Goal: Communication & Community: Answer question/provide support

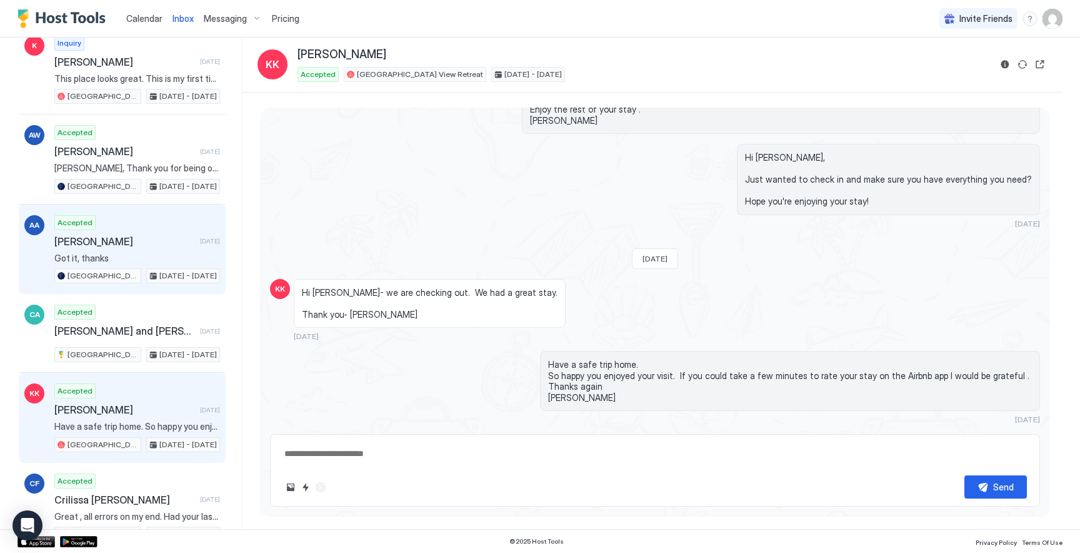
scroll to position [471, 0]
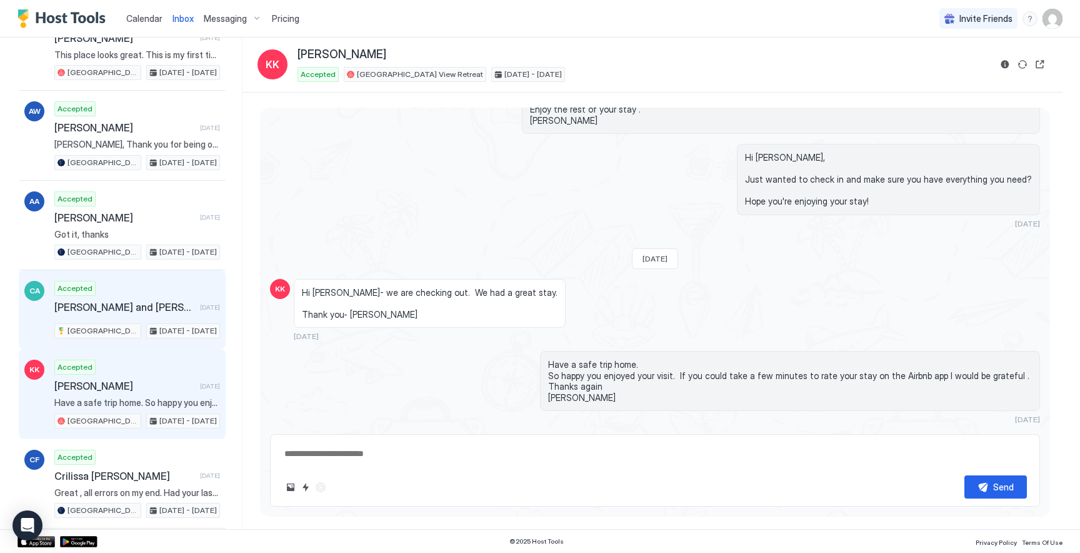
click at [201, 317] on div "Accepted Chris and Nancy Viola 14 days ago Lax Lake View Retreat Jul 31 - Aug 5…" at bounding box center [137, 310] width 166 height 58
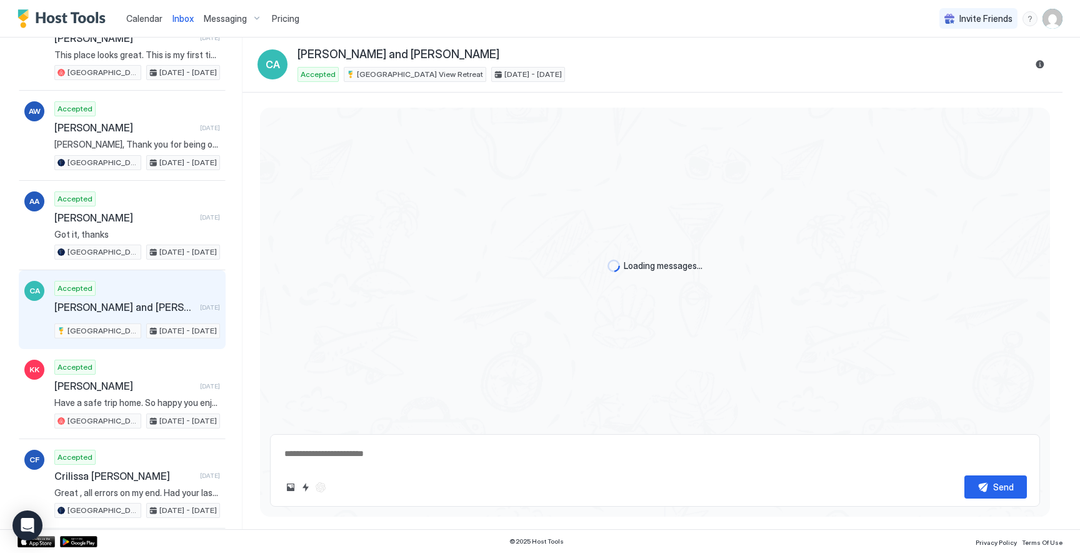
scroll to position [695, 0]
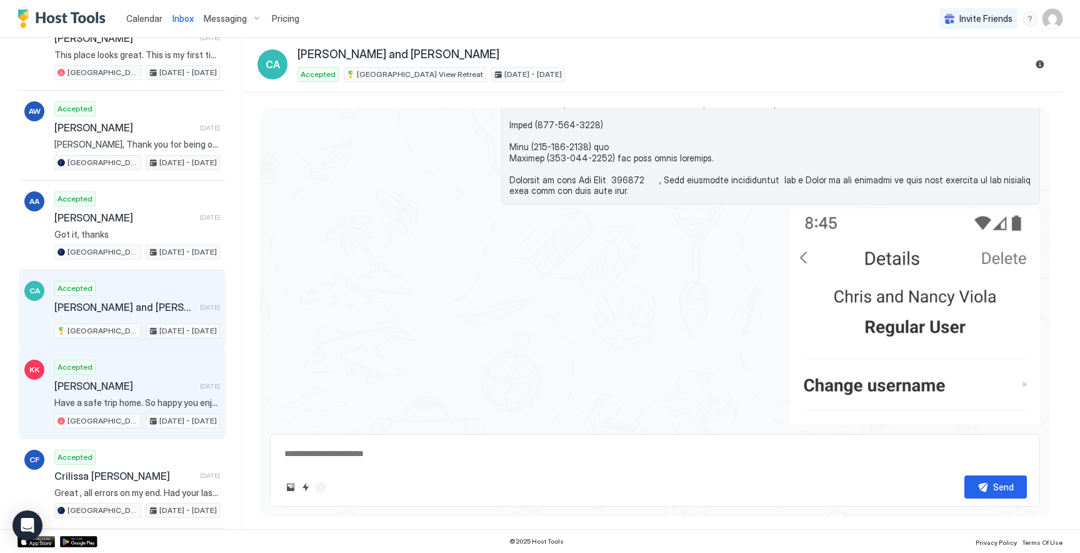
click at [179, 386] on span "Karthik Kripapuri" at bounding box center [124, 385] width 141 height 13
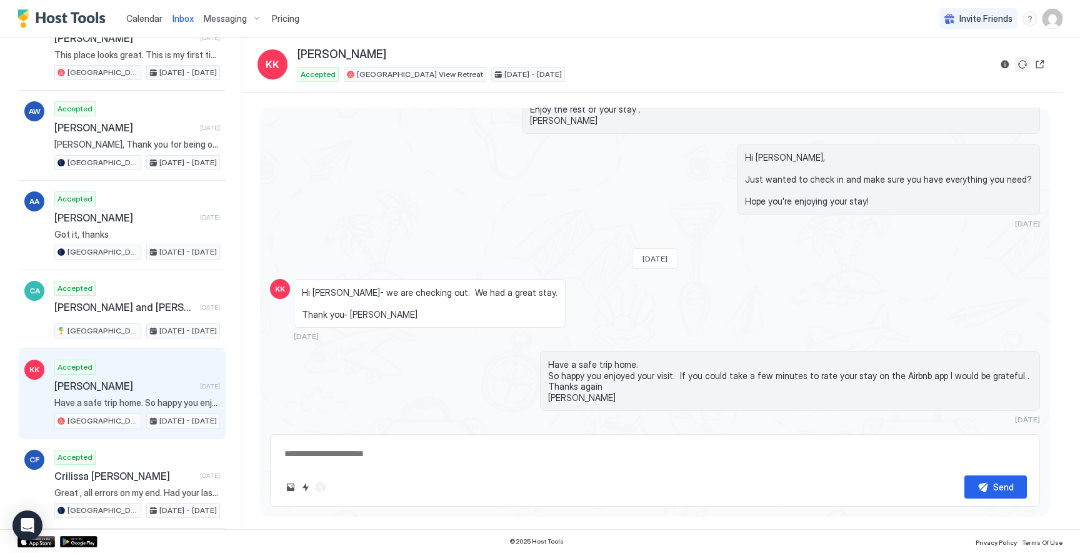
click at [1025, 63] on button "Sync reservation" at bounding box center [1022, 64] width 15 height 15
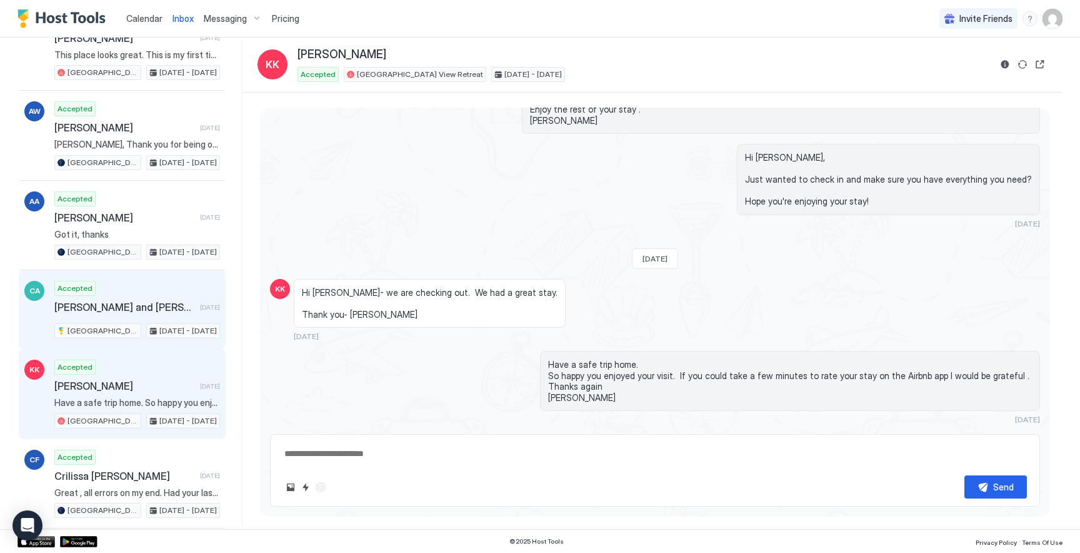
click at [165, 316] on div "Accepted Chris and Nancy Viola 14 days ago Lax Lake View Retreat Jul 31 - Aug 5…" at bounding box center [137, 310] width 166 height 58
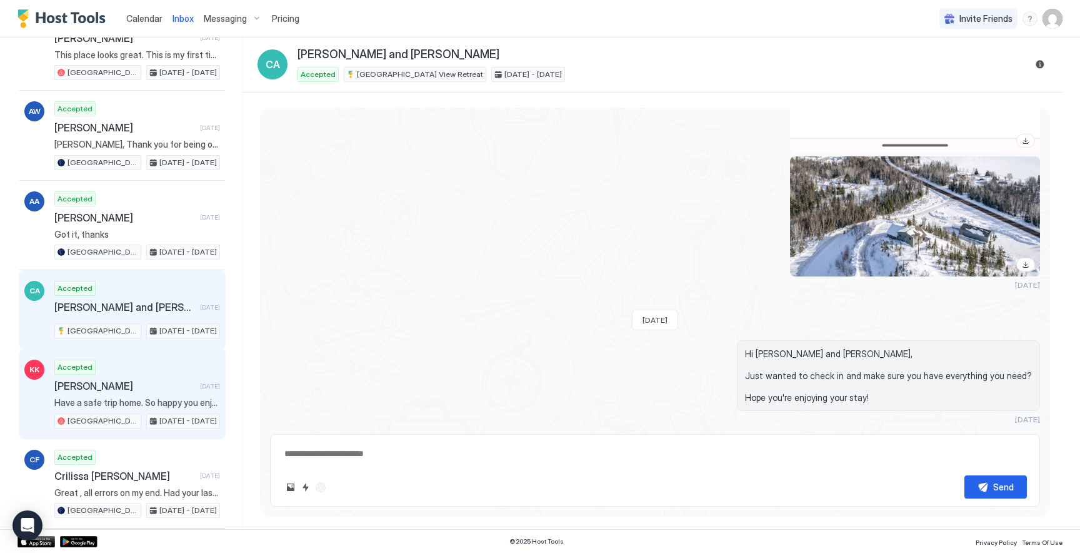
click at [183, 379] on div "Karthik Kripapuri 16 days ago" at bounding box center [137, 385] width 166 height 13
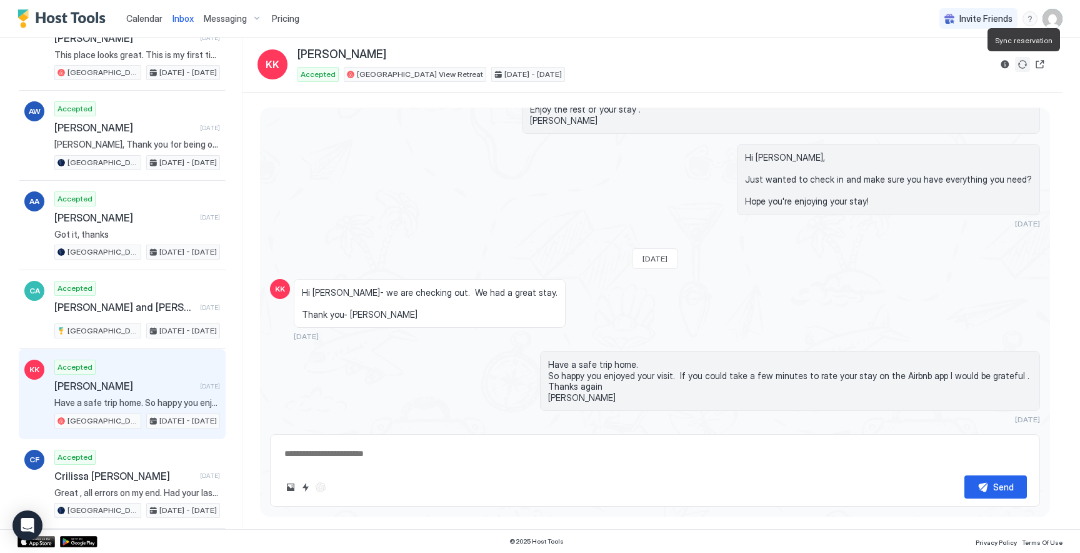
click at [1025, 64] on button "Sync reservation" at bounding box center [1022, 64] width 15 height 15
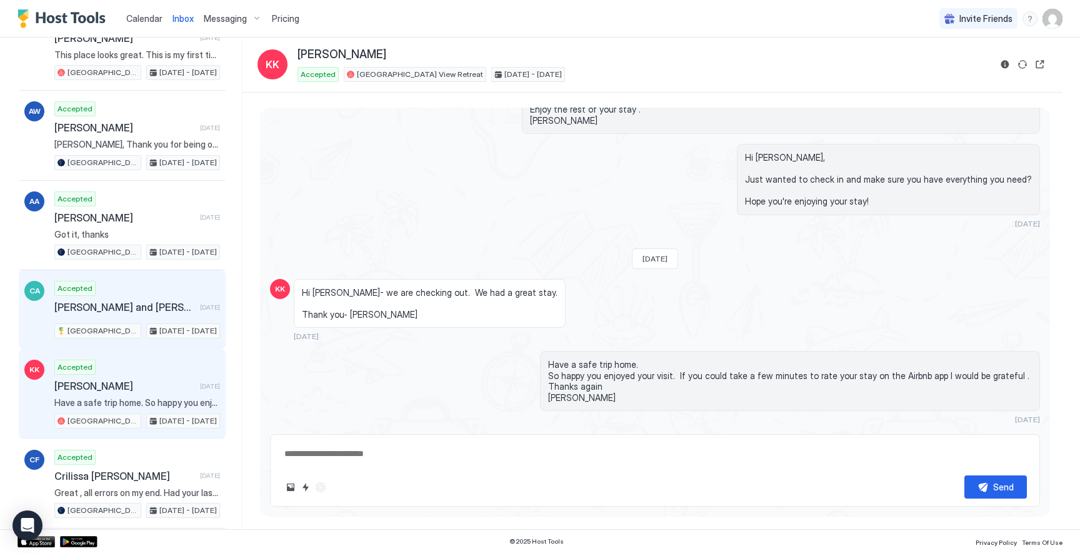
click at [180, 316] on div "Accepted Chris and Nancy Viola 14 days ago Lax Lake View Retreat Jul 31 - Aug 5…" at bounding box center [137, 310] width 166 height 58
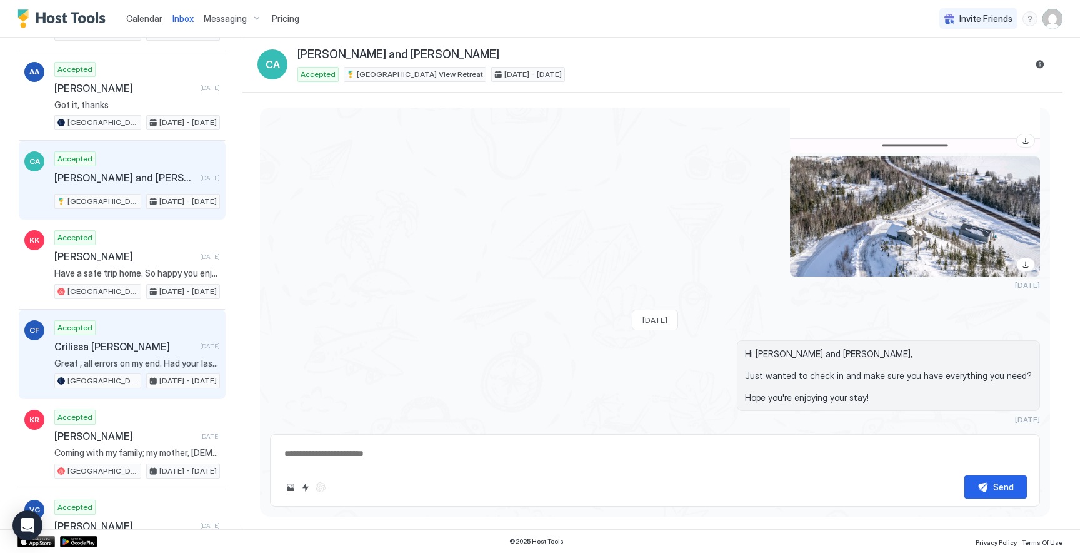
scroll to position [586, 0]
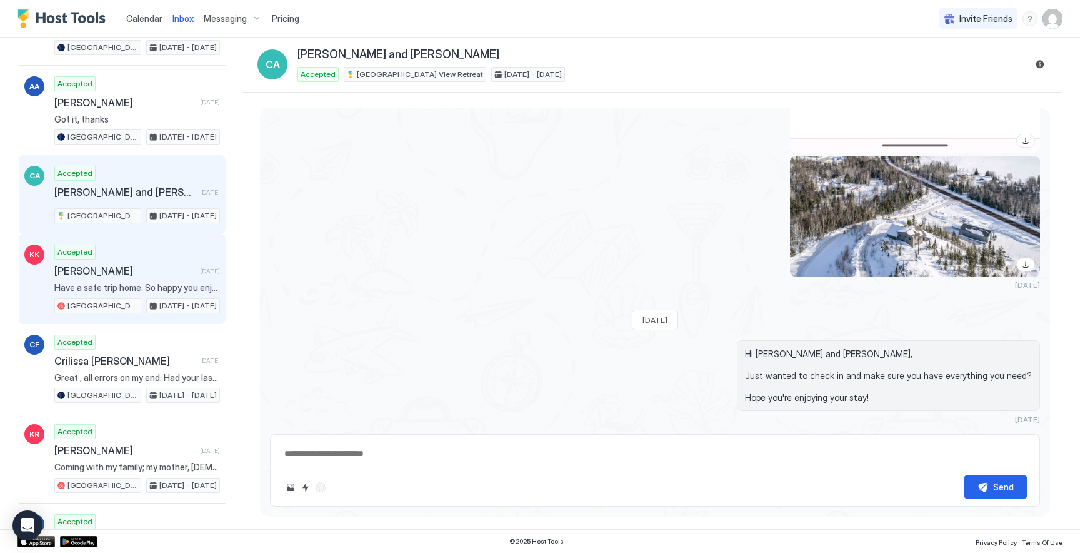
click at [193, 284] on span "Have a safe trip home. So happy you enjoyed your visit. If you could take a few…" at bounding box center [137, 287] width 166 height 11
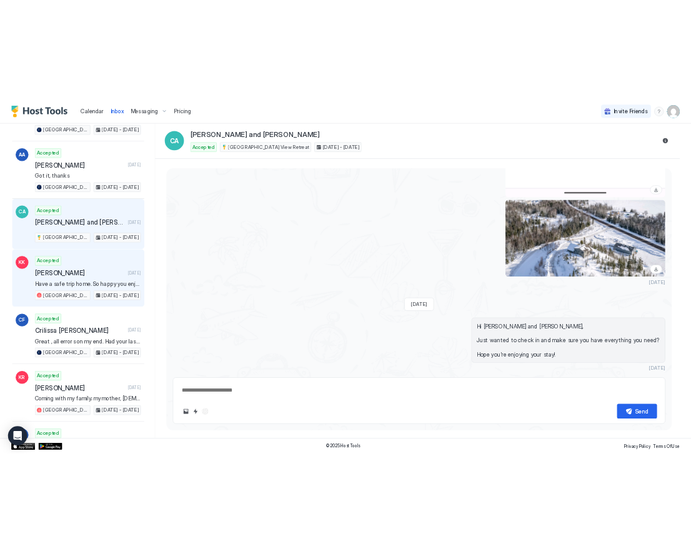
scroll to position [2585, 0]
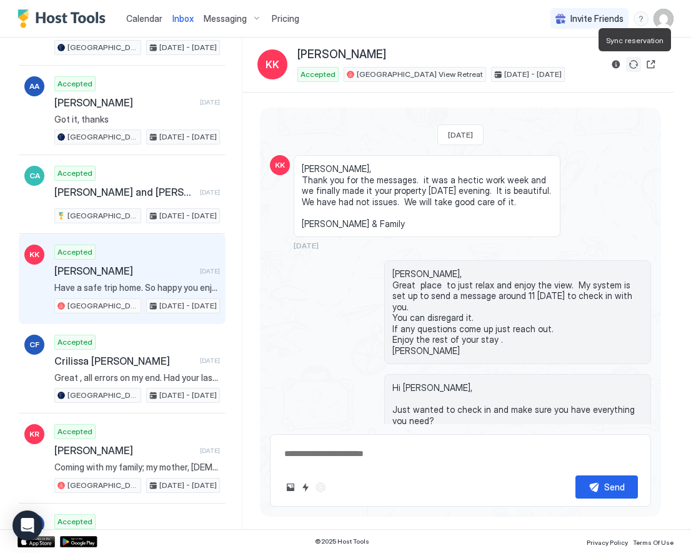
click at [633, 66] on button "Sync reservation" at bounding box center [633, 64] width 15 height 15
click at [618, 63] on button "Reservation information" at bounding box center [616, 64] width 15 height 15
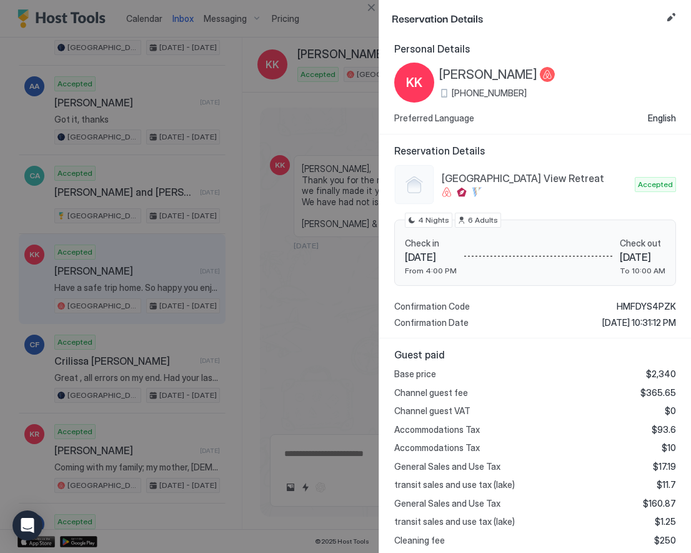
scroll to position [0, 0]
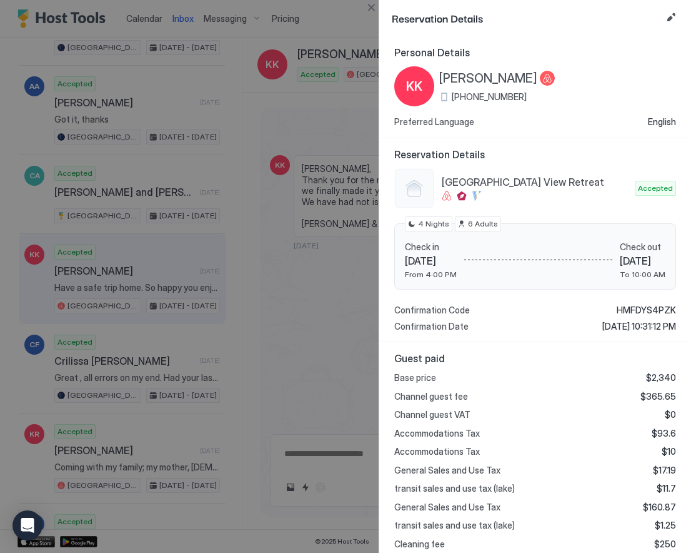
click at [321, 110] on div at bounding box center [345, 276] width 691 height 553
click at [368, 12] on button "Close" at bounding box center [371, 7] width 15 height 15
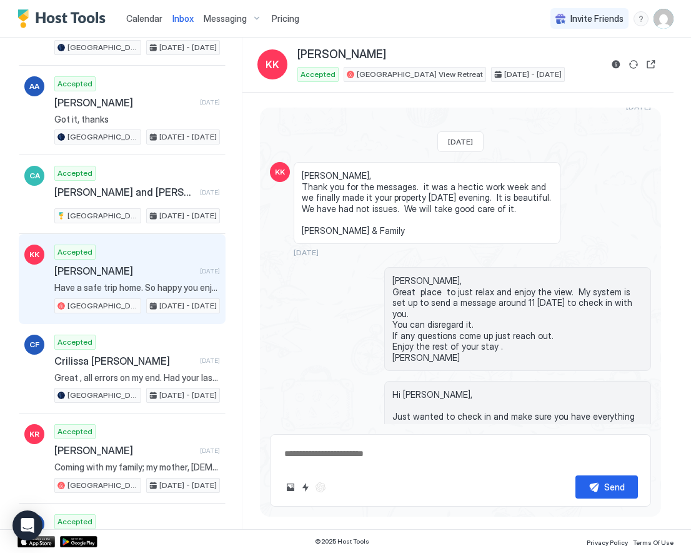
scroll to position [2576, 0]
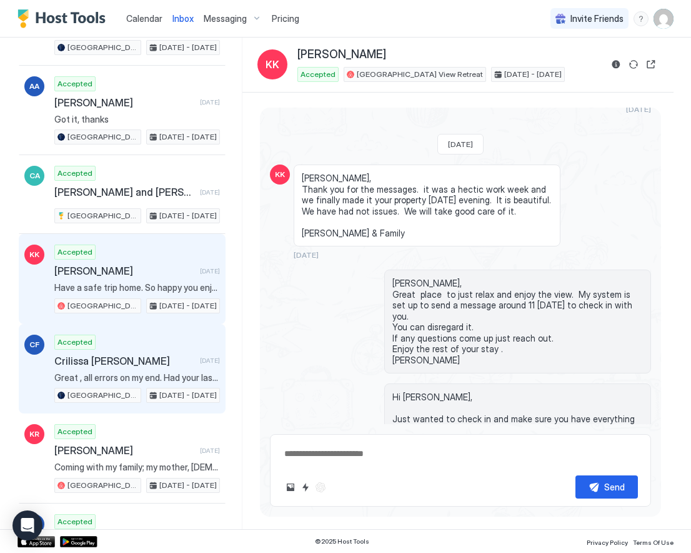
click at [160, 364] on span "Crilissa Fenner" at bounding box center [124, 360] width 141 height 13
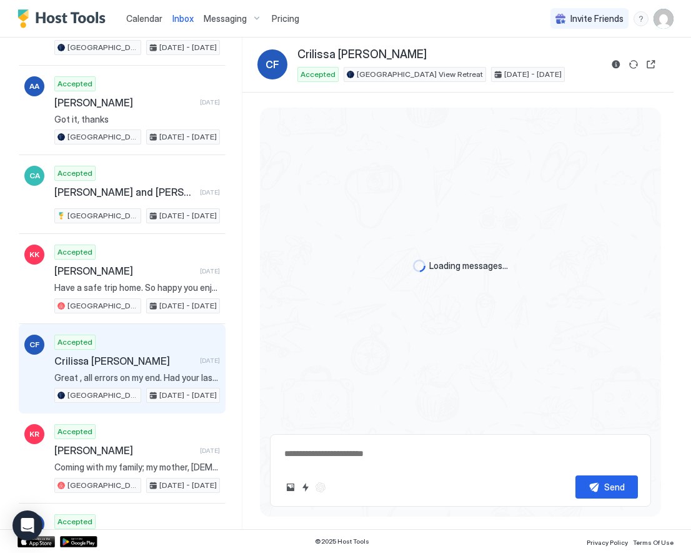
scroll to position [636, 0]
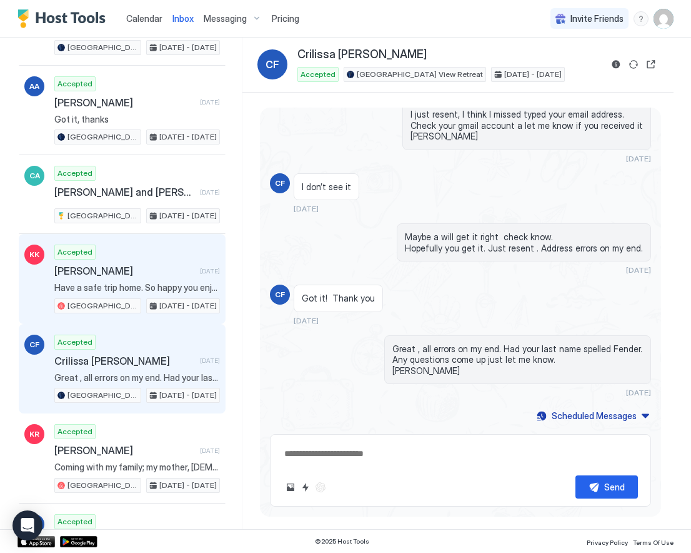
click at [166, 269] on span "Karthik Kripapuri" at bounding box center [124, 270] width 141 height 13
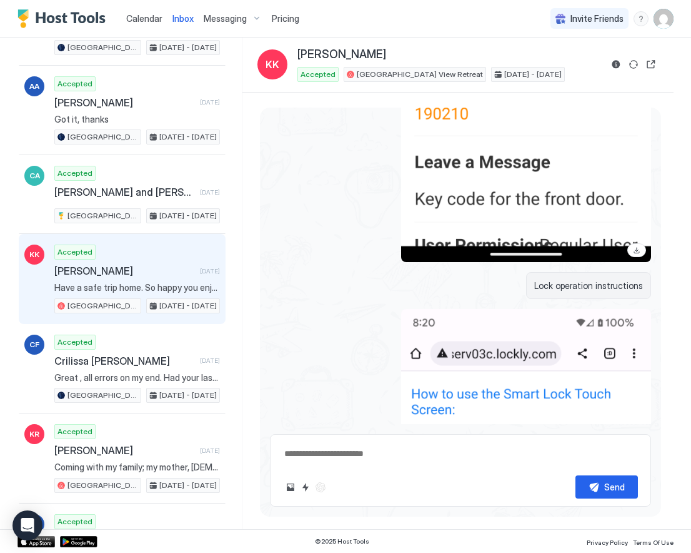
scroll to position [2837, 0]
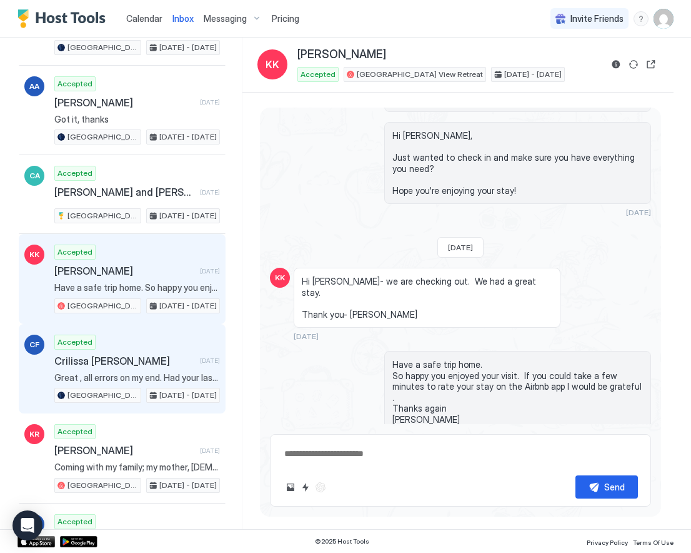
click at [161, 367] on div "Accepted Crilissa Fenner 17 days ago Great , all errors on my end. Had your las…" at bounding box center [137, 368] width 166 height 69
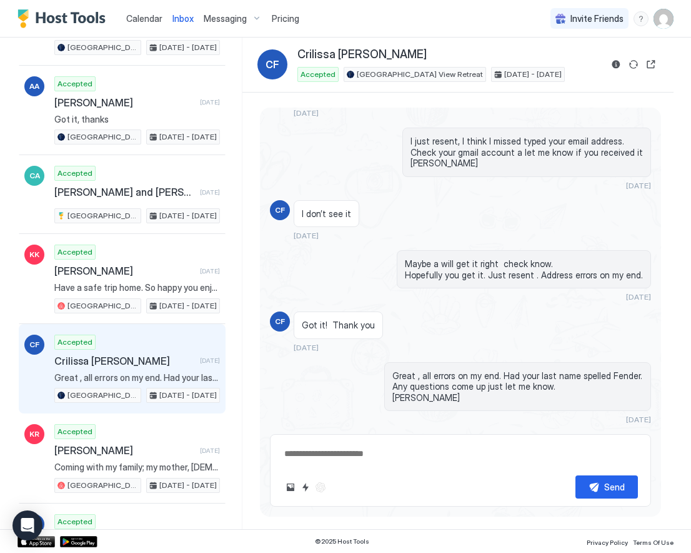
scroll to position [636, 0]
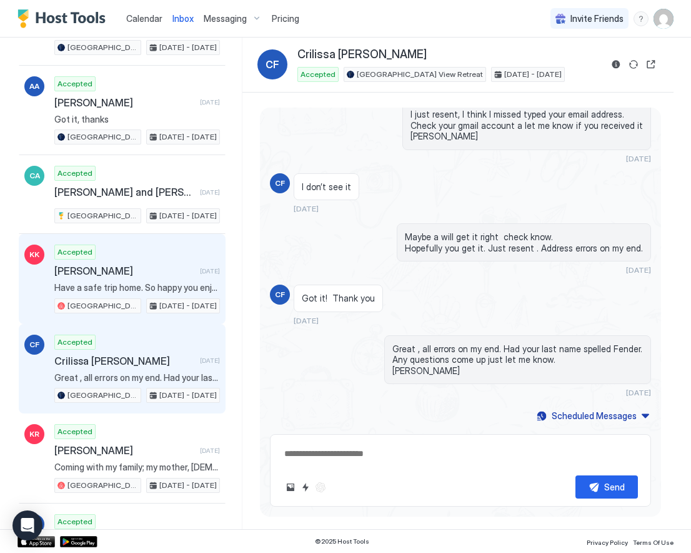
click at [183, 254] on div "Accepted Karthik Kripapuri 16 days ago Have a safe trip home. So happy you enjo…" at bounding box center [137, 278] width 166 height 69
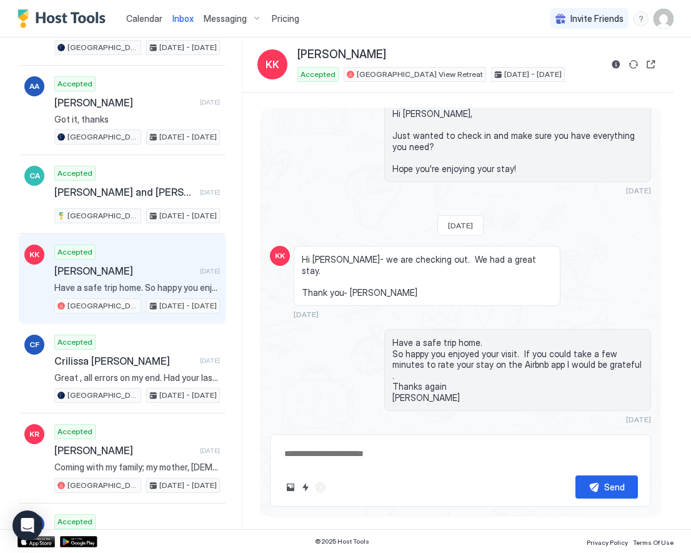
scroll to position [1533, 0]
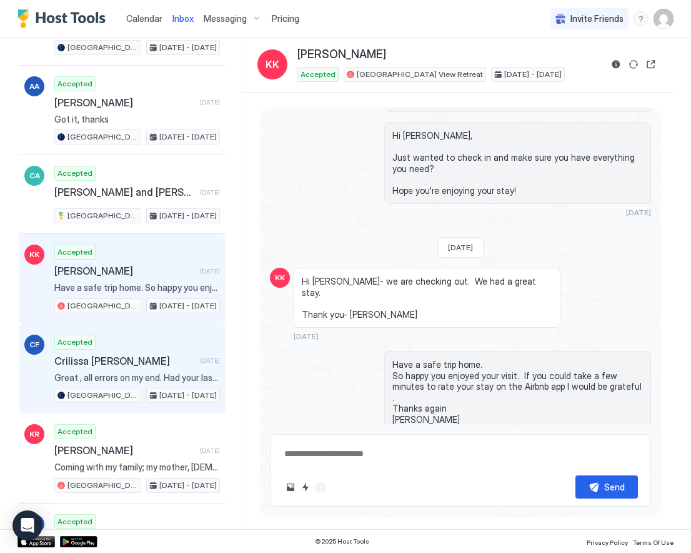
click at [143, 374] on span "Great , all errors on my end. Had your last name spelled Fender. Any questions …" at bounding box center [137, 377] width 166 height 11
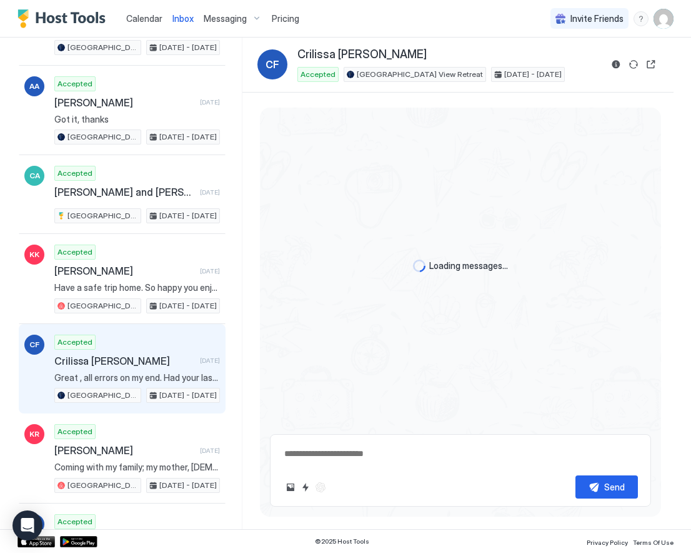
scroll to position [636, 0]
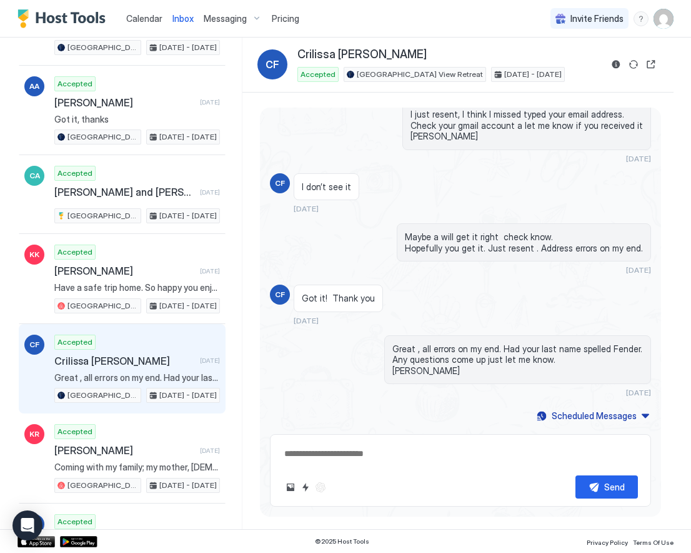
type textarea "*"
